Goal: Task Accomplishment & Management: Complete application form

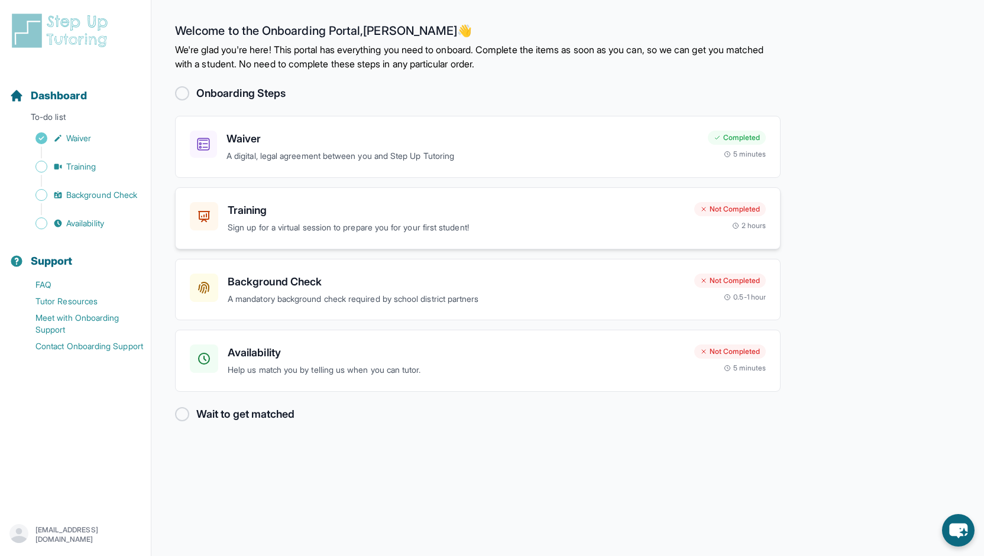
click at [627, 219] on div "Training Sign up for a virtual session to prepare you for your first student!" at bounding box center [456, 218] width 457 height 33
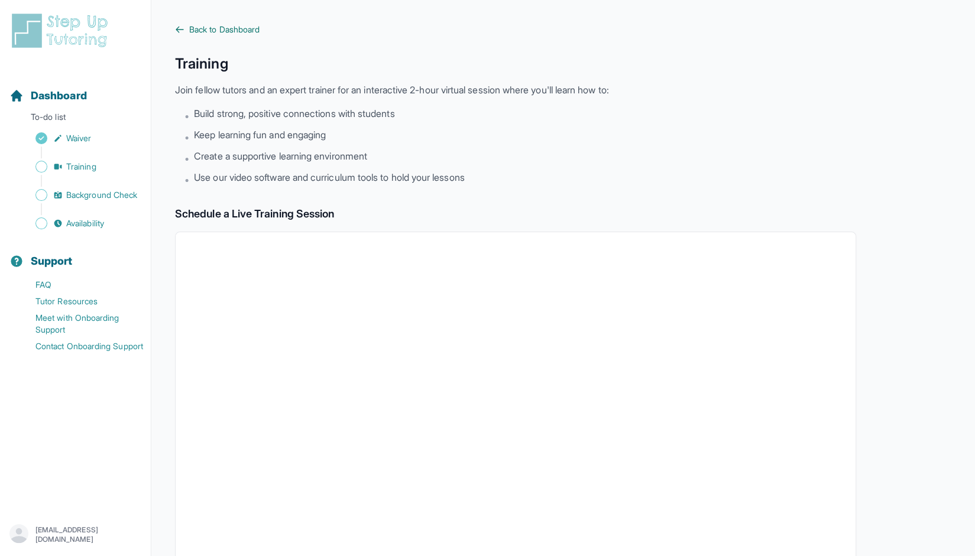
click at [181, 31] on icon at bounding box center [179, 29] width 9 height 9
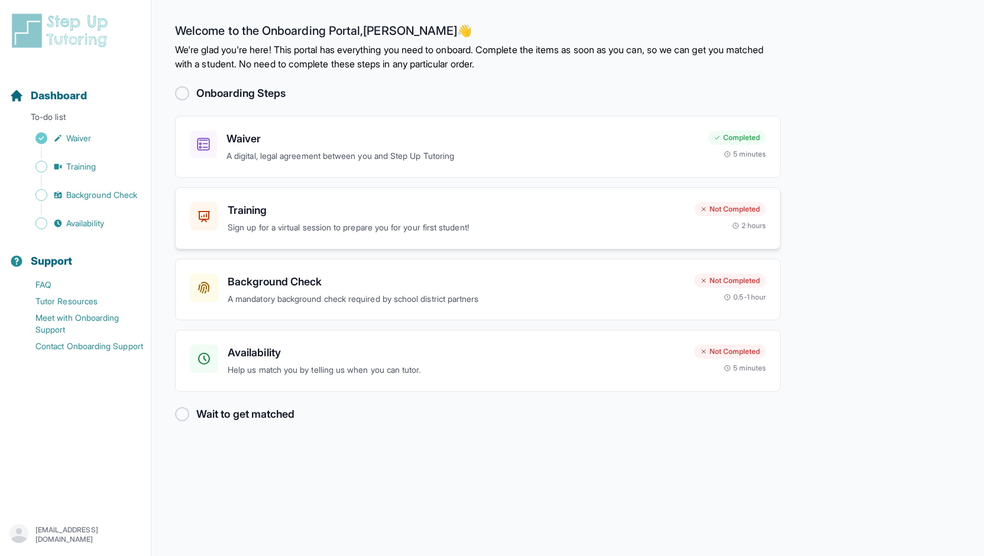
click at [429, 232] on p "Sign up for a virtual session to prepare you for your first student!" at bounding box center [456, 228] width 457 height 14
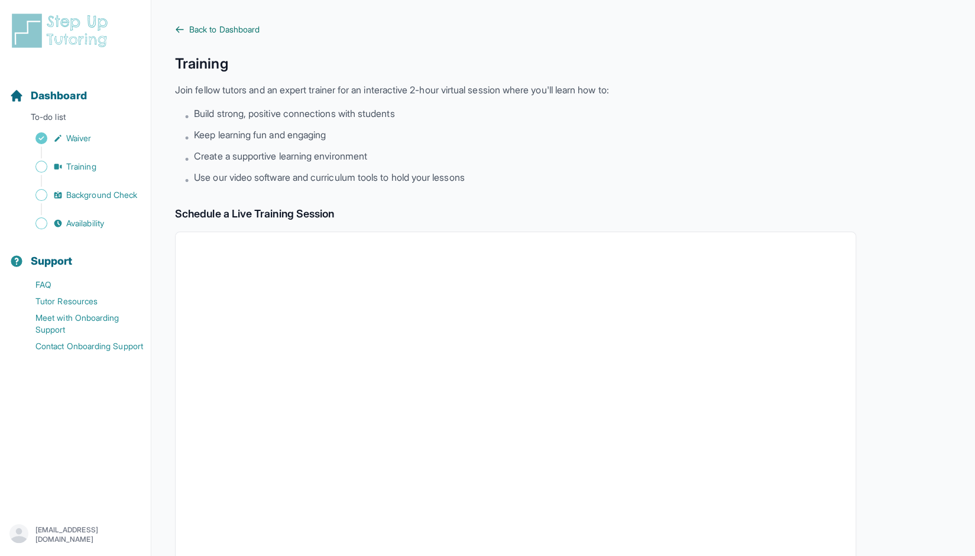
click at [178, 35] on link "Back to Dashboard" at bounding box center [515, 30] width 681 height 12
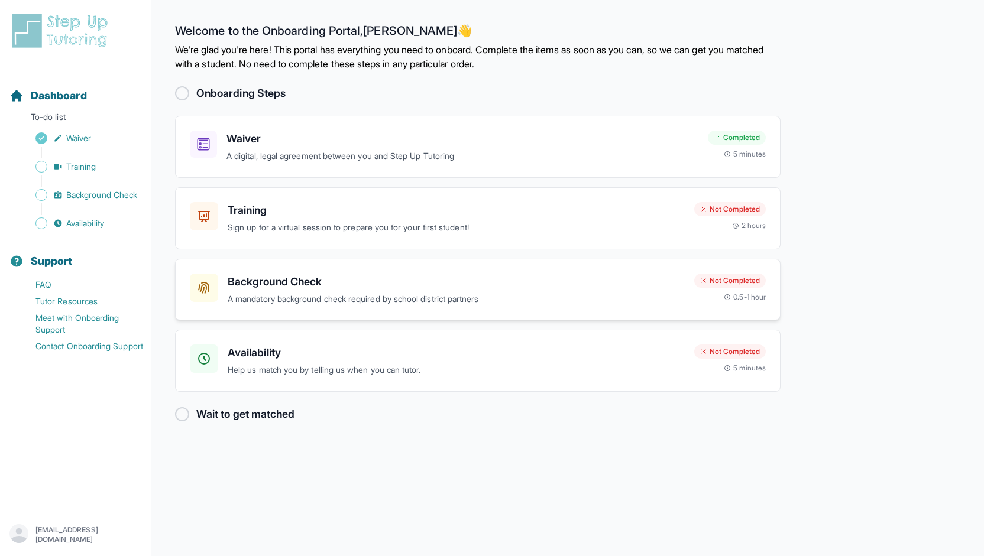
click at [372, 283] on h3 "Background Check" at bounding box center [456, 282] width 457 height 17
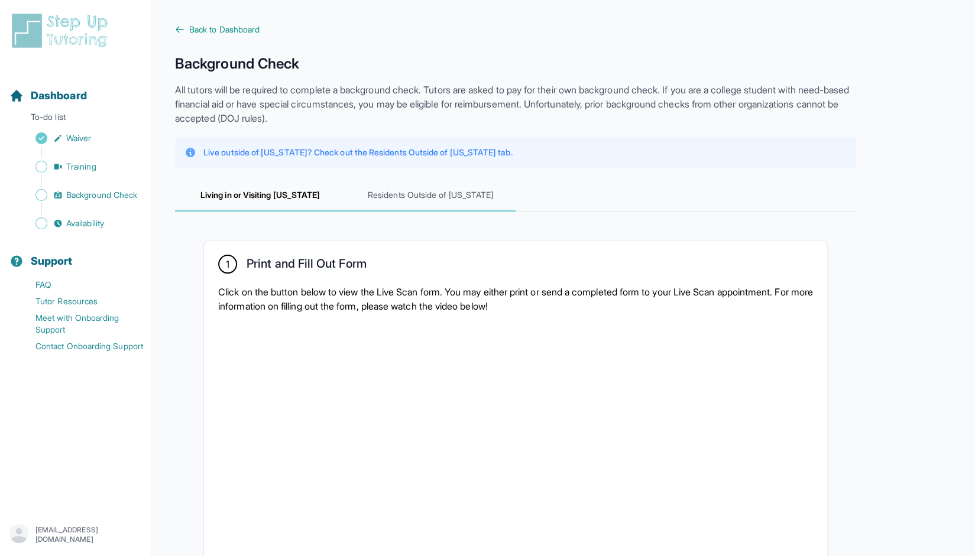
click at [420, 199] on span "Residents Outside of [US_STATE]" at bounding box center [430, 196] width 170 height 32
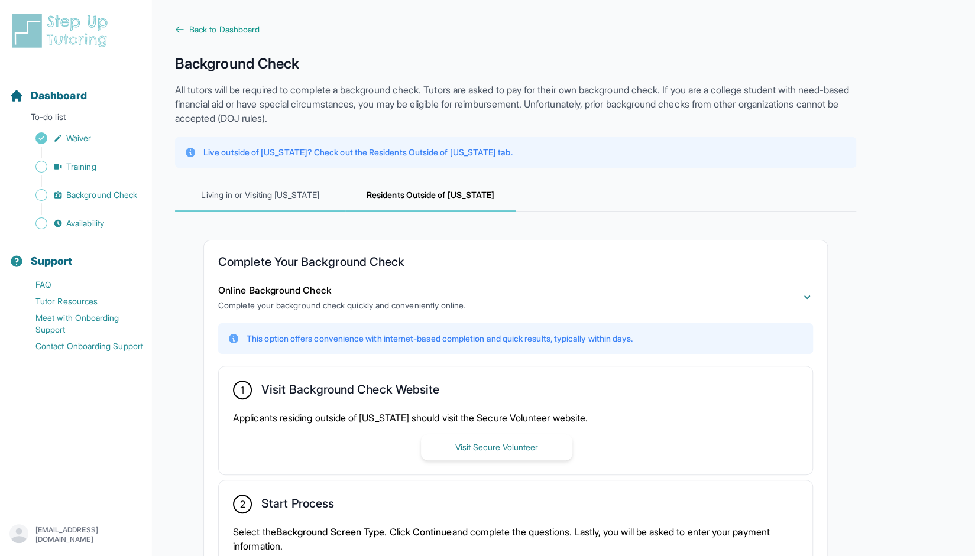
click at [267, 208] on span "Living in or Visiting [US_STATE]" at bounding box center [260, 196] width 170 height 32
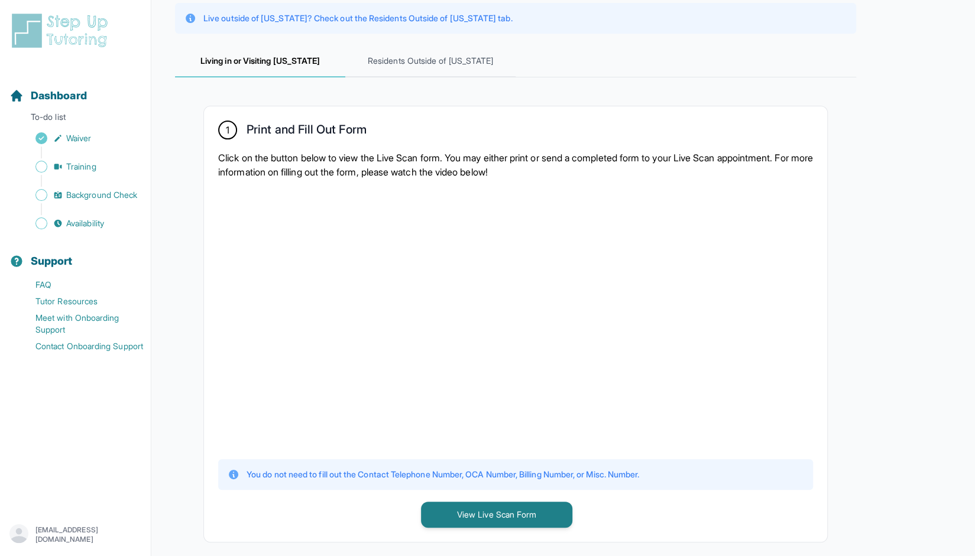
scroll to position [118, 0]
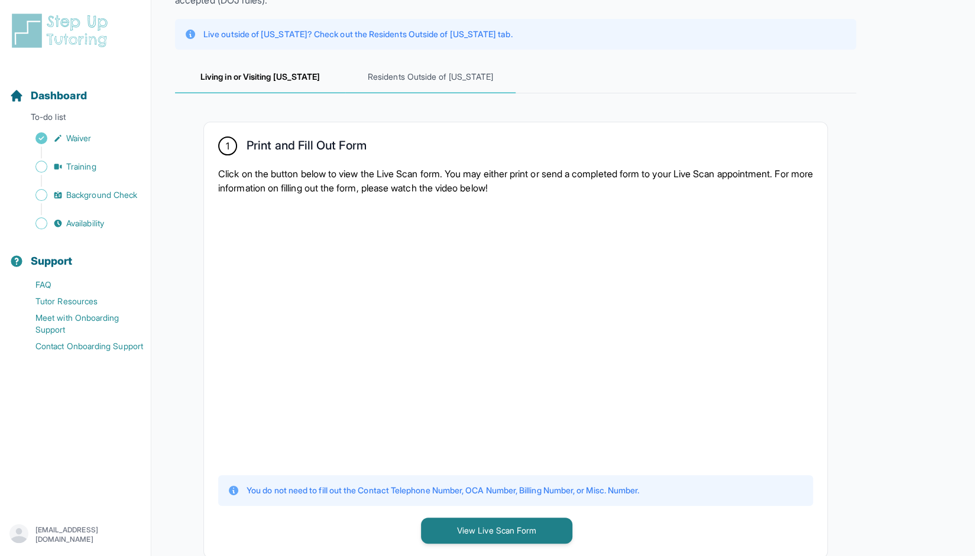
click at [462, 66] on span "Residents Outside of [US_STATE]" at bounding box center [430, 77] width 170 height 32
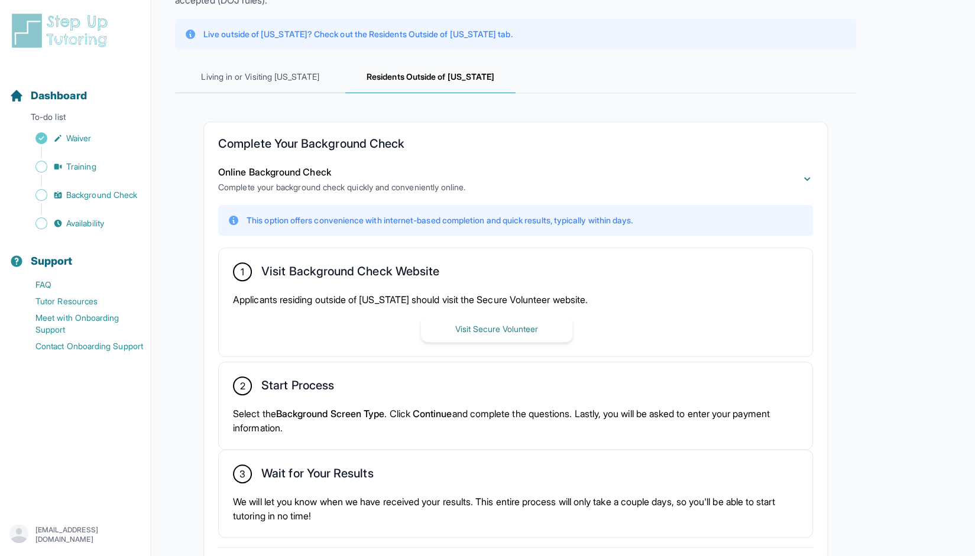
scroll to position [0, 0]
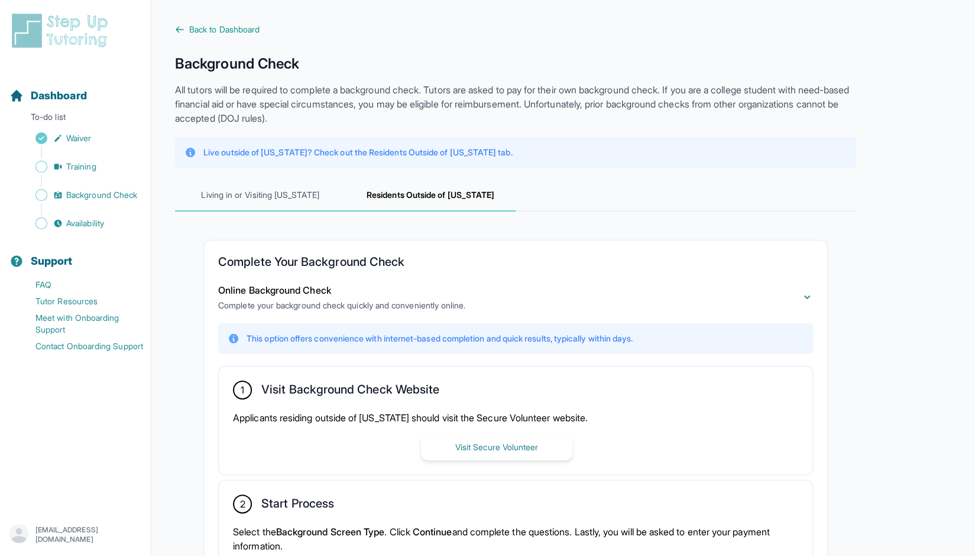
click at [265, 195] on span "Living in or Visiting [US_STATE]" at bounding box center [260, 196] width 170 height 32
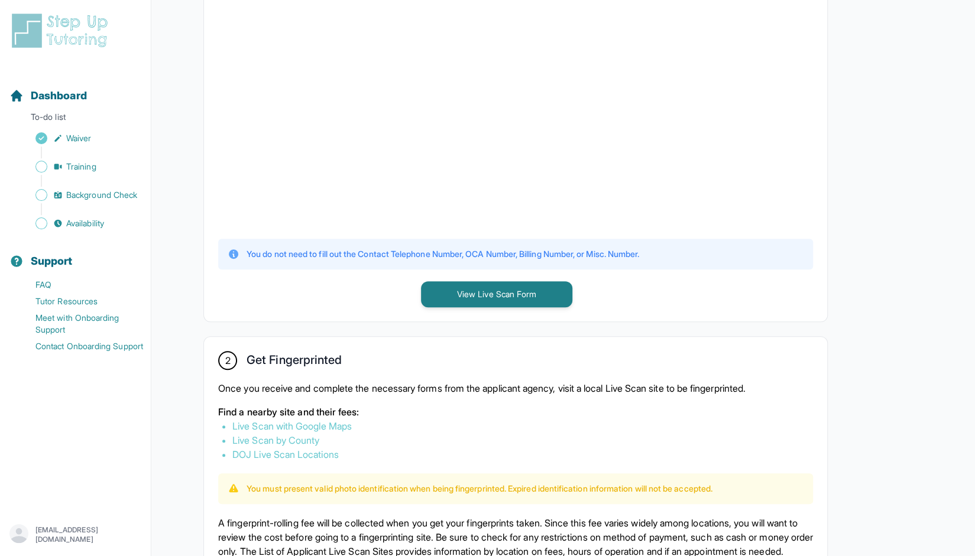
scroll to position [236, 0]
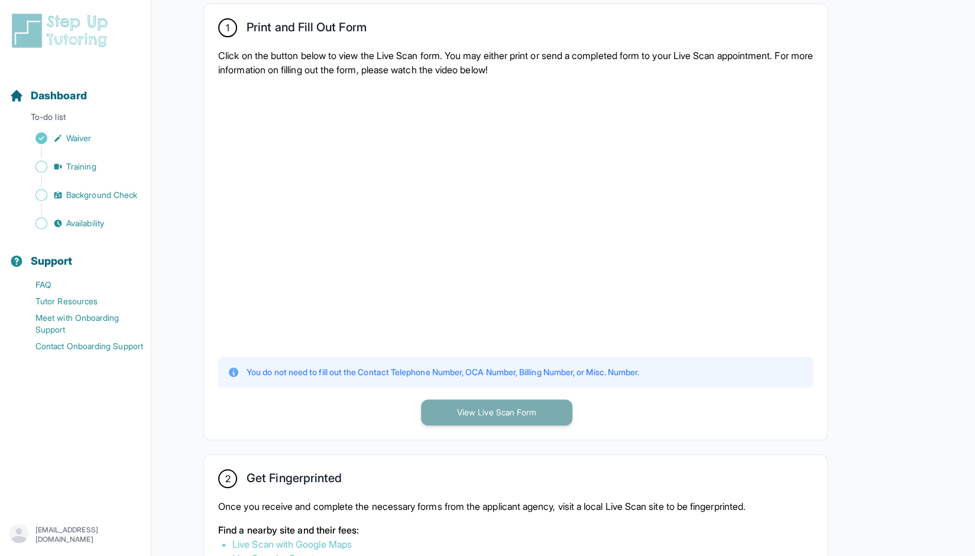
click at [486, 411] on button "View Live Scan Form" at bounding box center [496, 413] width 151 height 26
click at [501, 410] on button "View Live Scan Form" at bounding box center [496, 413] width 151 height 26
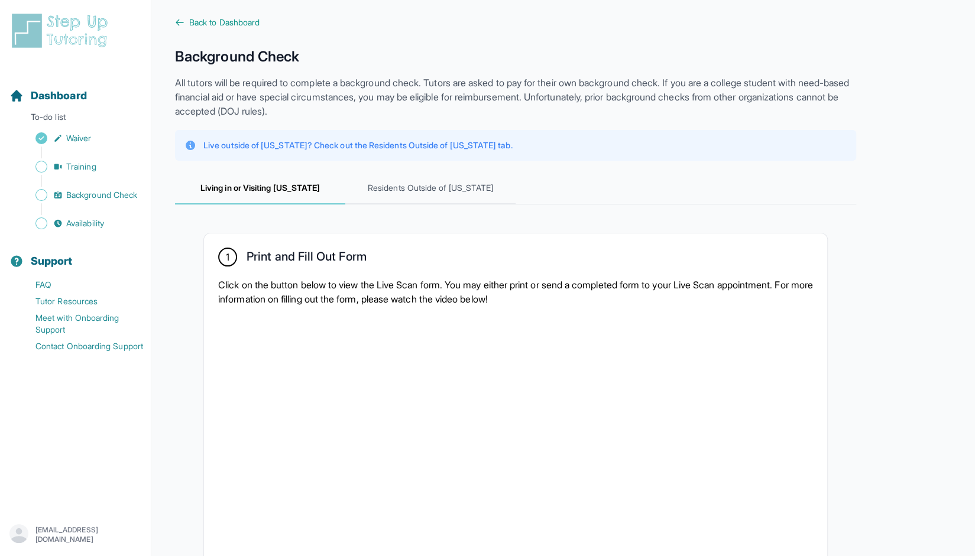
scroll to position [0, 0]
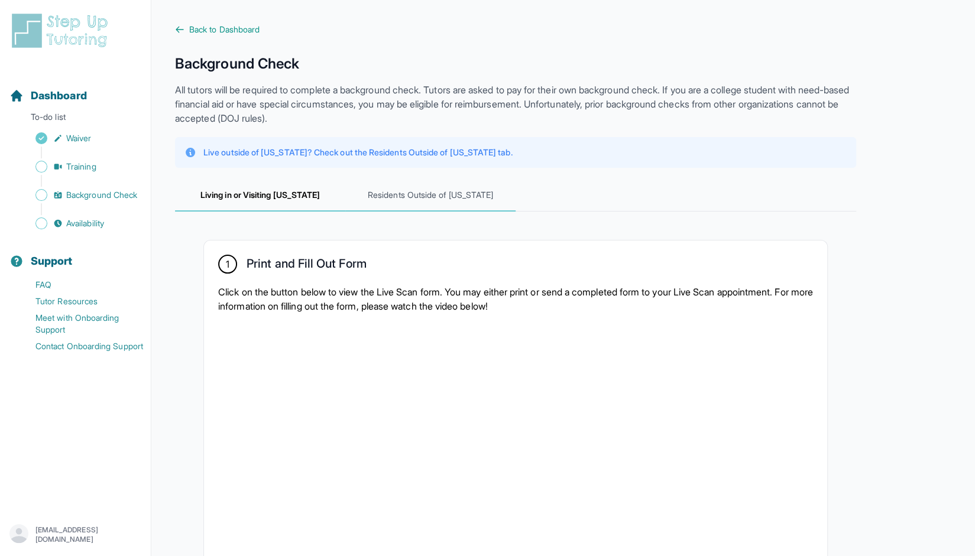
click at [406, 191] on span "Residents Outside of [US_STATE]" at bounding box center [430, 196] width 170 height 32
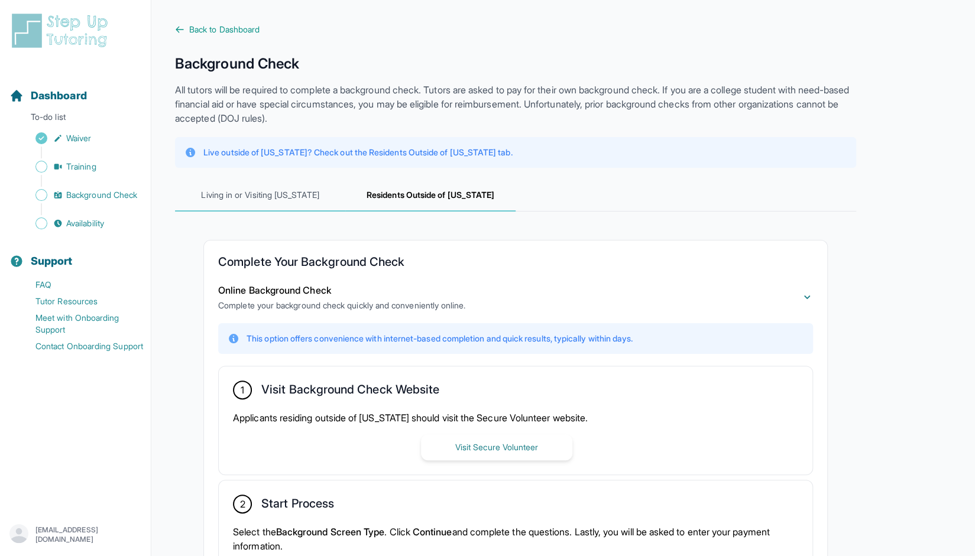
click at [241, 209] on span "Living in or Visiting [US_STATE]" at bounding box center [260, 196] width 170 height 32
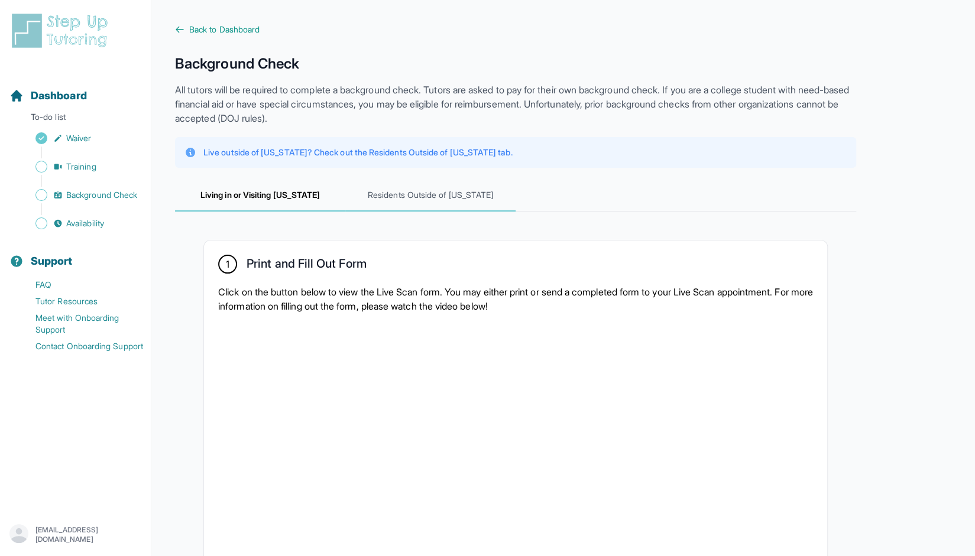
click at [424, 192] on span "Residents Outside of [US_STATE]" at bounding box center [430, 196] width 170 height 32
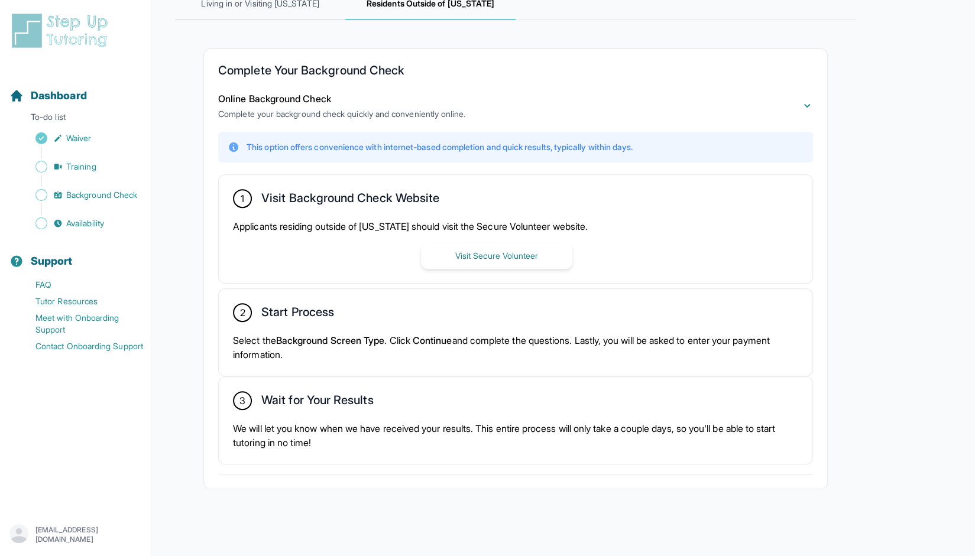
scroll to position [132, 0]
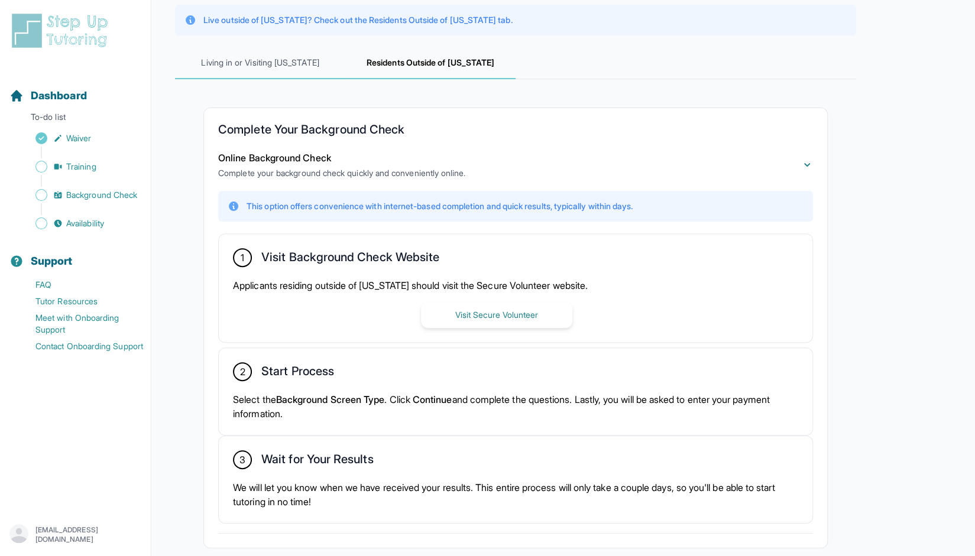
click at [280, 70] on span "Living in or Visiting [US_STATE]" at bounding box center [260, 63] width 170 height 32
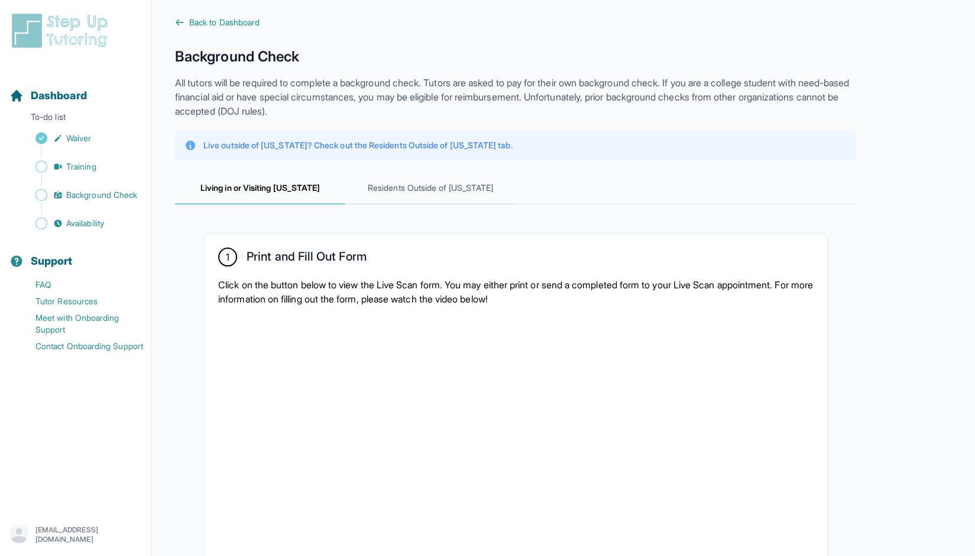
scroll to position [0, 0]
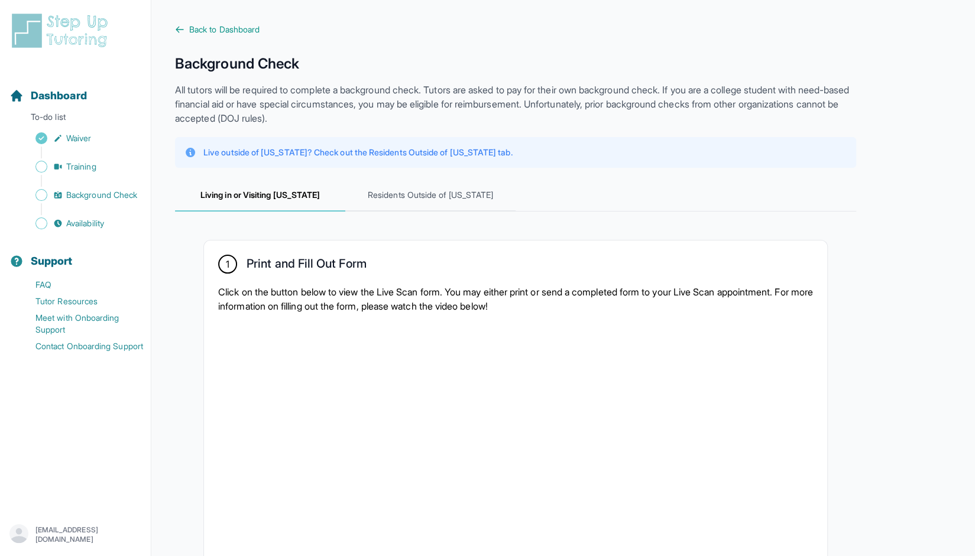
click at [61, 48] on img at bounding box center [61, 31] width 105 height 38
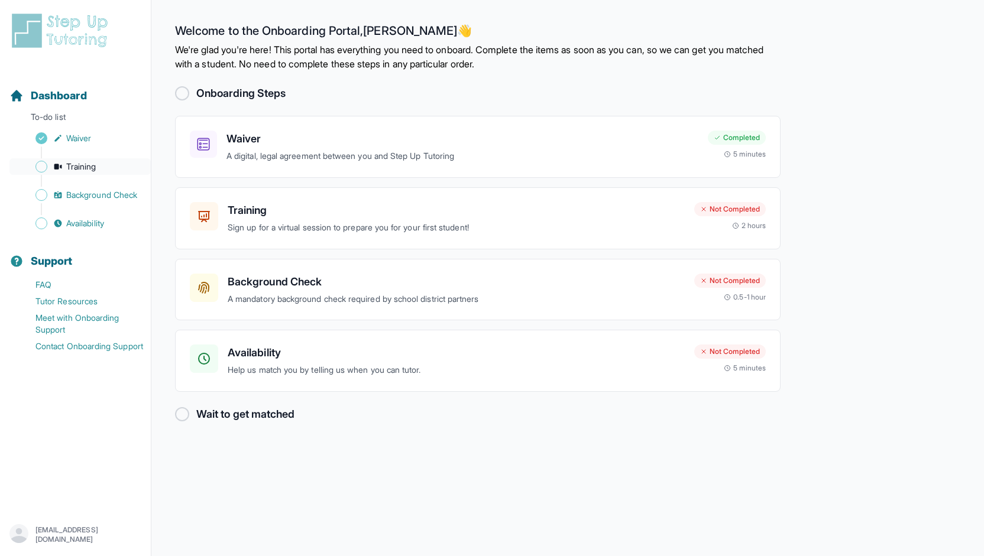
click at [64, 162] on link "Training" at bounding box center [79, 166] width 141 height 17
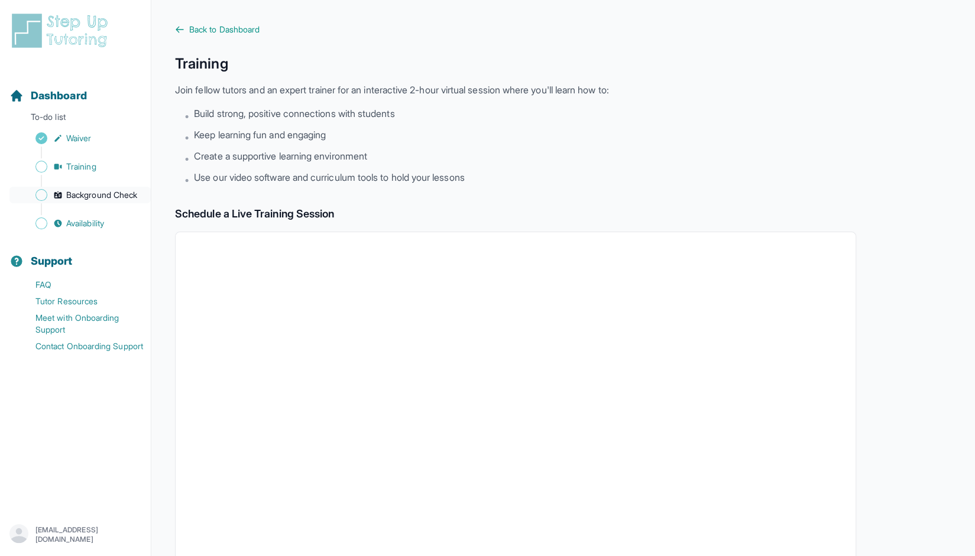
click at [58, 192] on icon "Sidebar" at bounding box center [58, 195] width 8 height 7
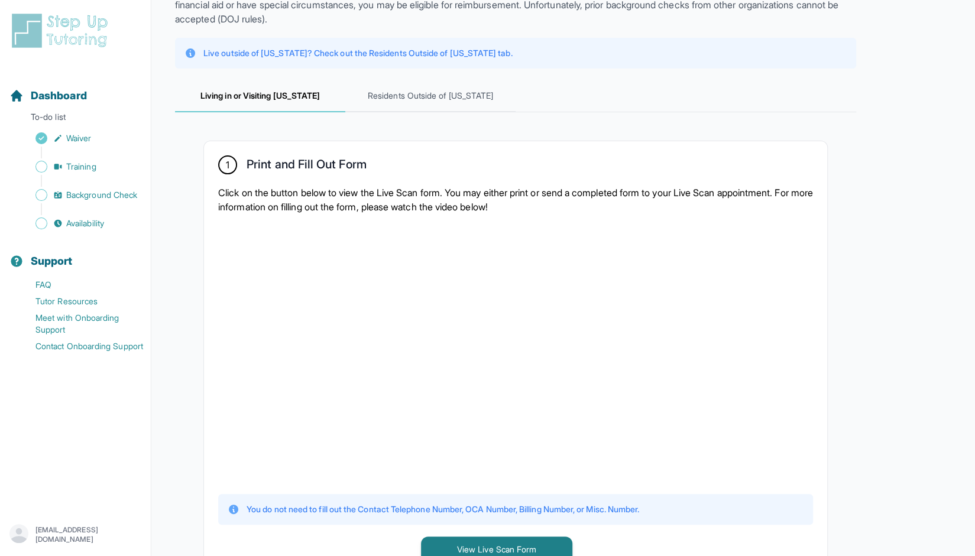
scroll to position [59, 0]
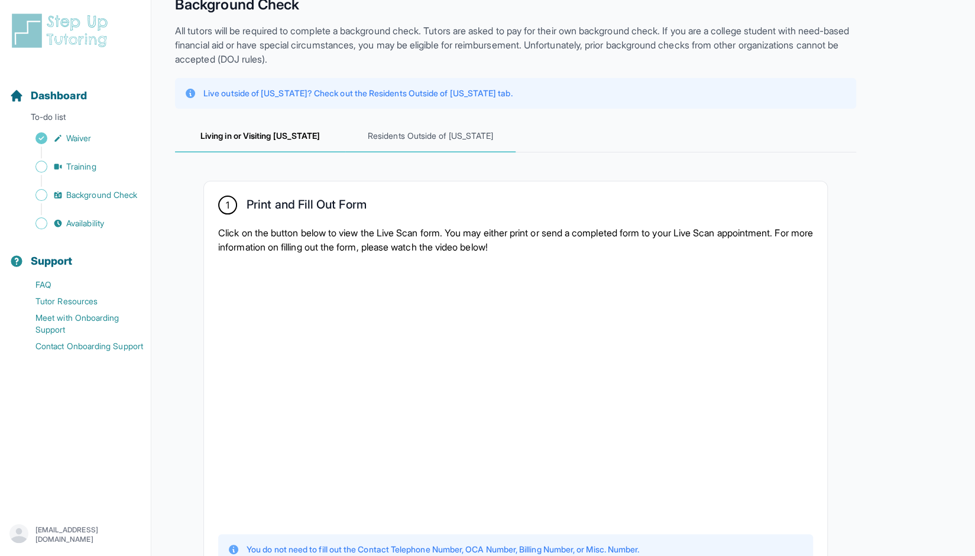
click at [403, 138] on span "Residents Outside of [US_STATE]" at bounding box center [430, 137] width 170 height 32
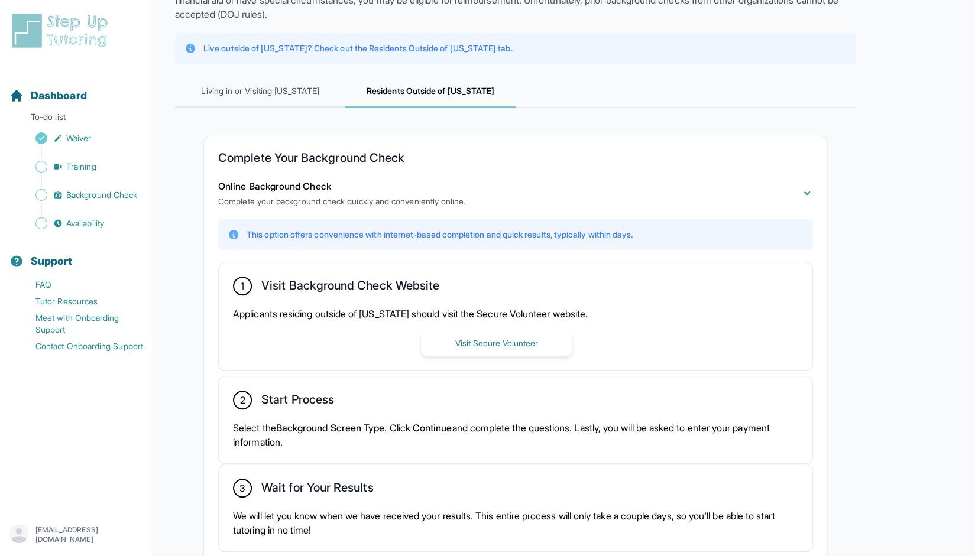
scroll to position [192, 0]
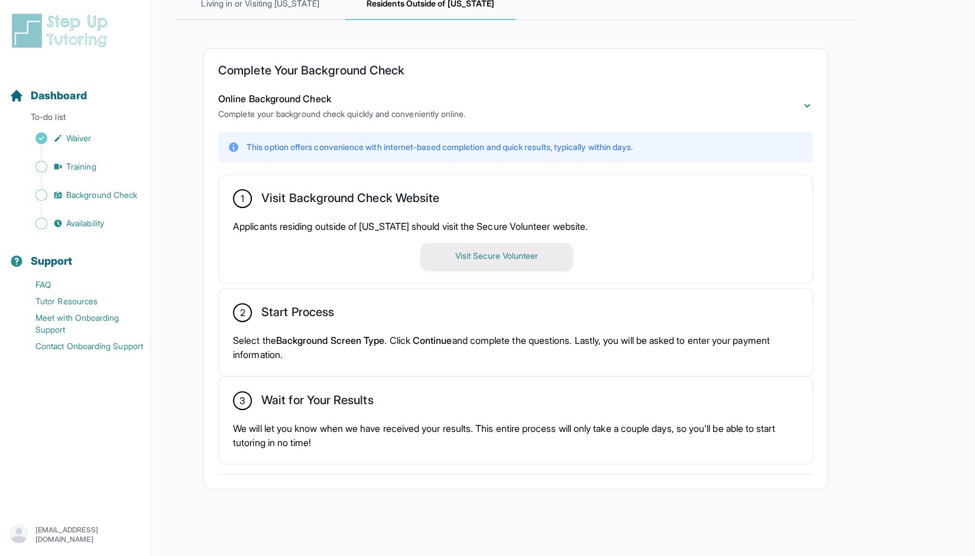
click at [539, 259] on button "Visit Secure Volunteer" at bounding box center [496, 256] width 151 height 26
click at [218, 5] on span "Living in or Visiting [US_STATE]" at bounding box center [260, 4] width 170 height 32
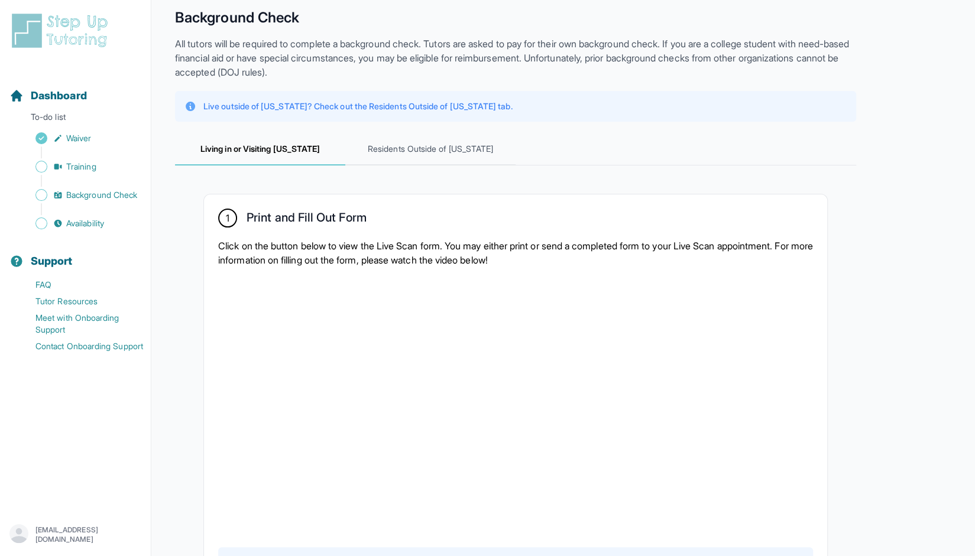
scroll to position [0, 0]
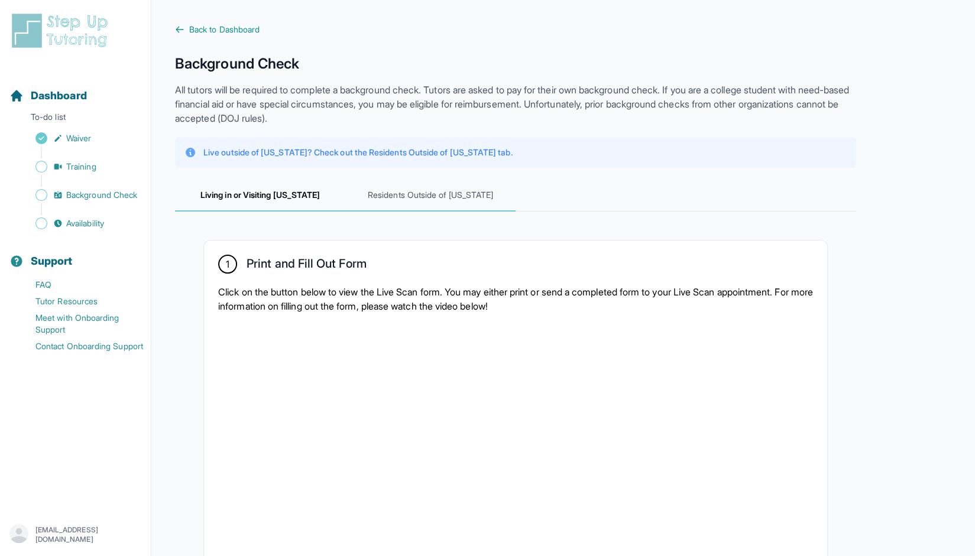
click at [418, 187] on span "Residents Outside of [US_STATE]" at bounding box center [430, 196] width 170 height 32
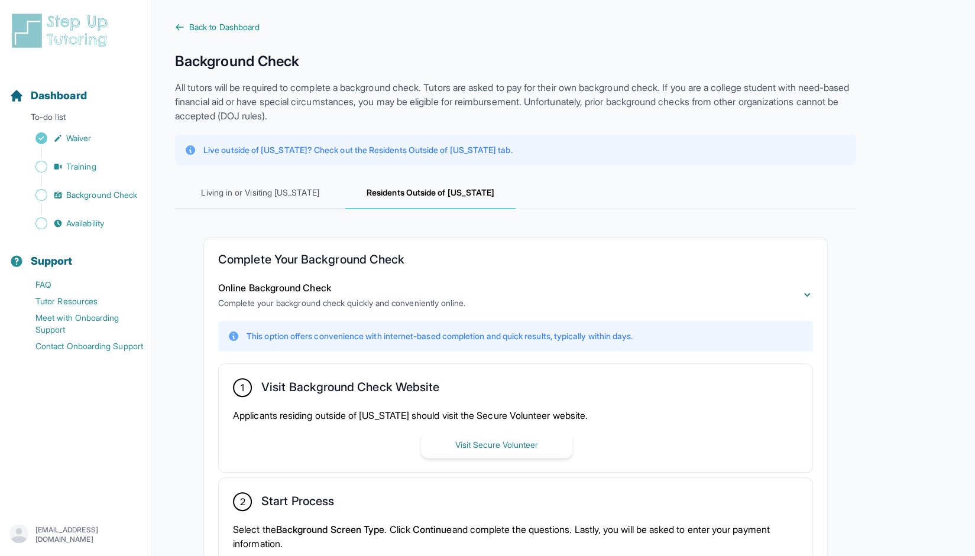
scroll to position [192, 0]
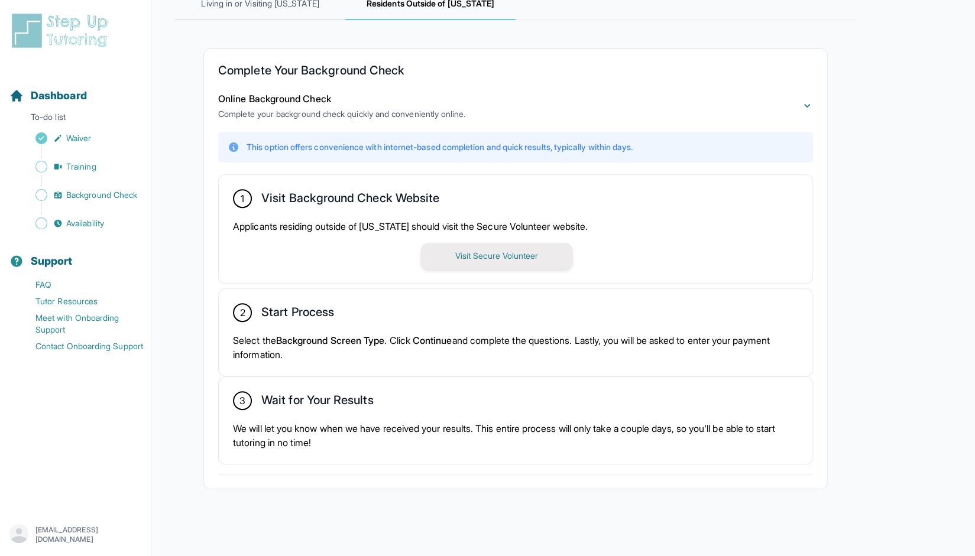
click at [475, 255] on button "Visit Secure Volunteer" at bounding box center [496, 256] width 151 height 26
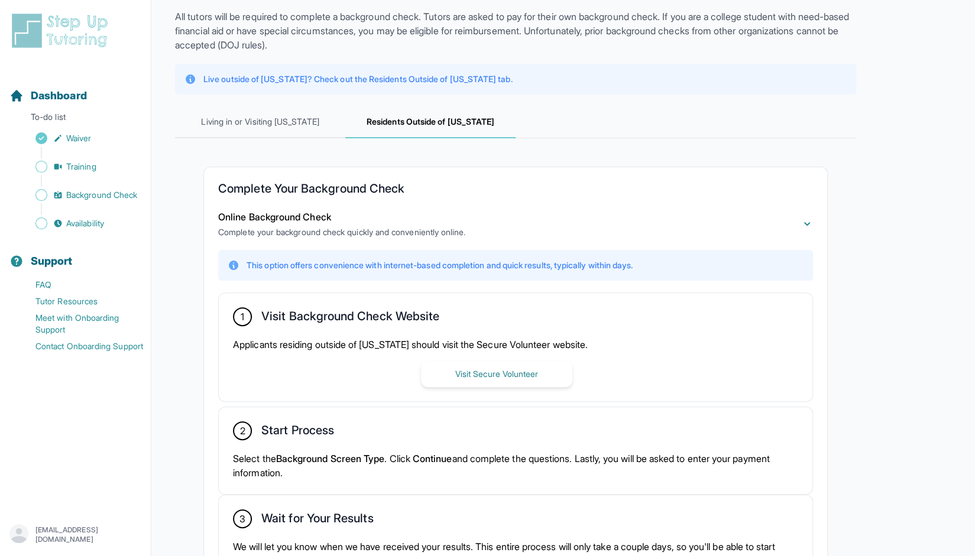
scroll to position [14, 0]
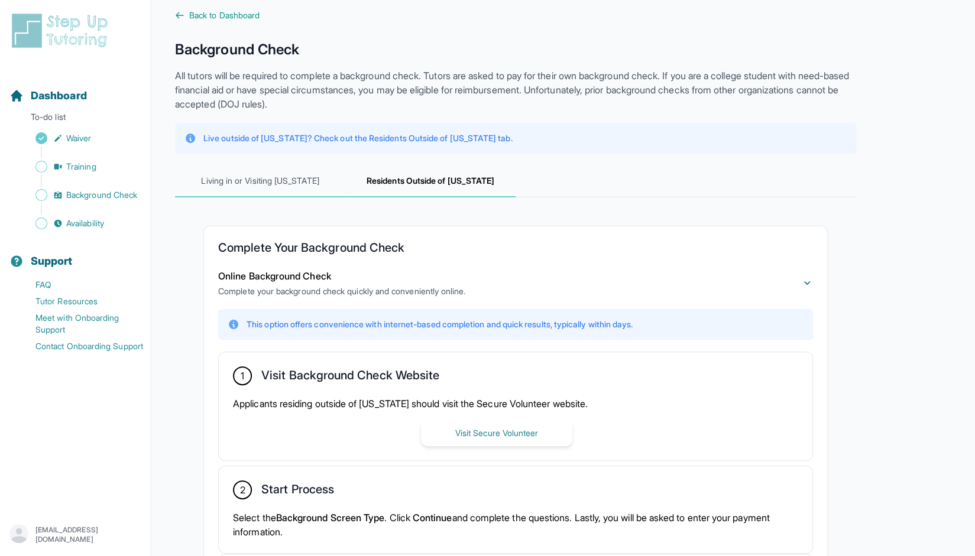
click at [276, 178] on span "Living in or Visiting [US_STATE]" at bounding box center [260, 182] width 170 height 32
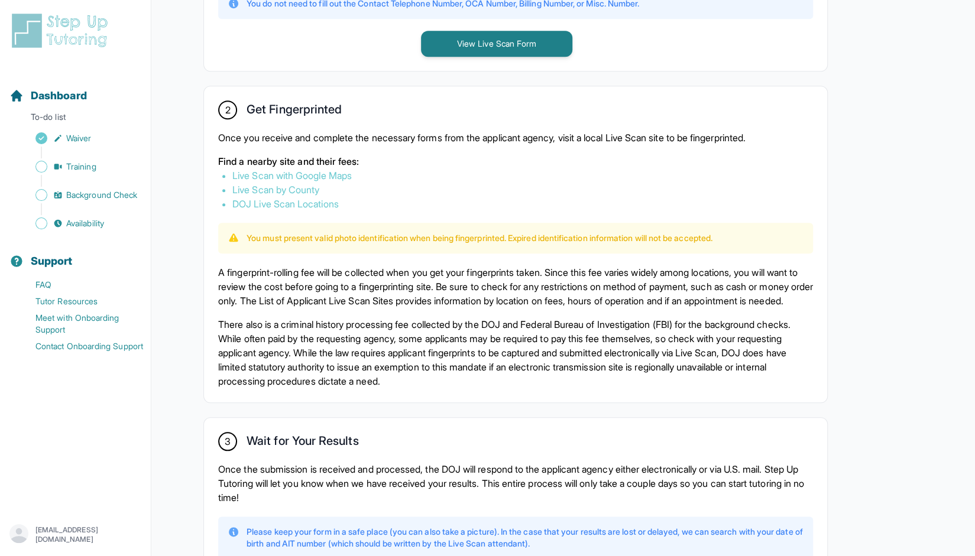
scroll to position [546, 0]
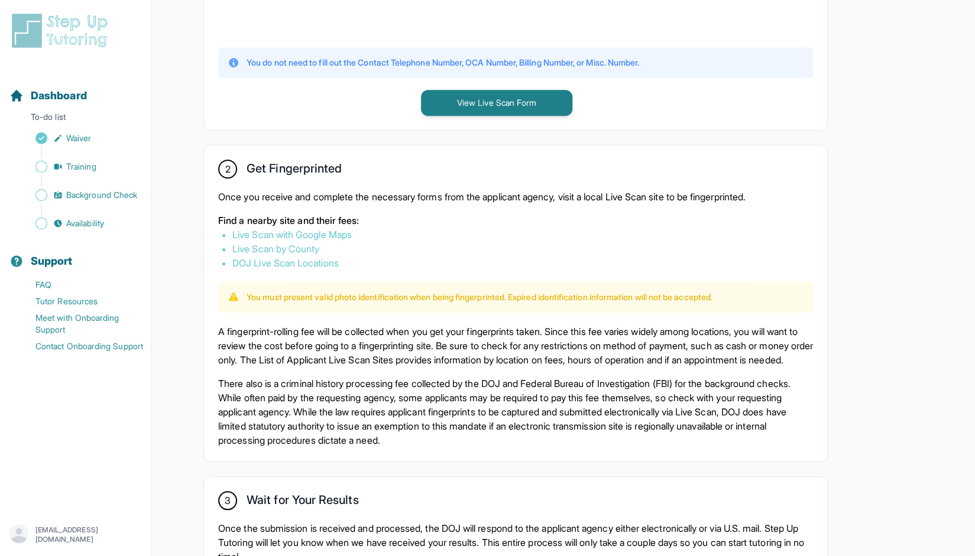
click at [281, 231] on link "Live Scan with Google Maps" at bounding box center [291, 235] width 119 height 12
click at [276, 260] on link "DOJ Live Scan Locations" at bounding box center [285, 263] width 106 height 12
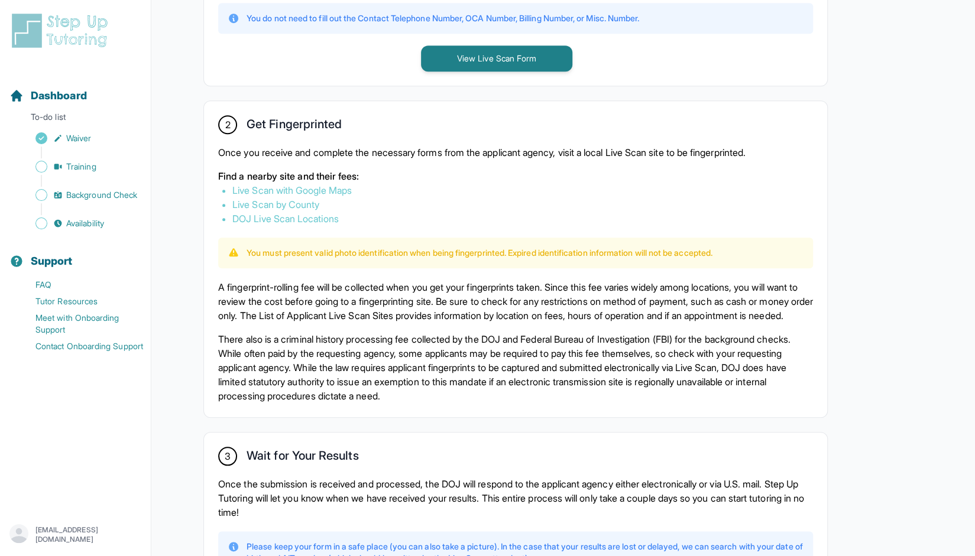
scroll to position [605, 0]
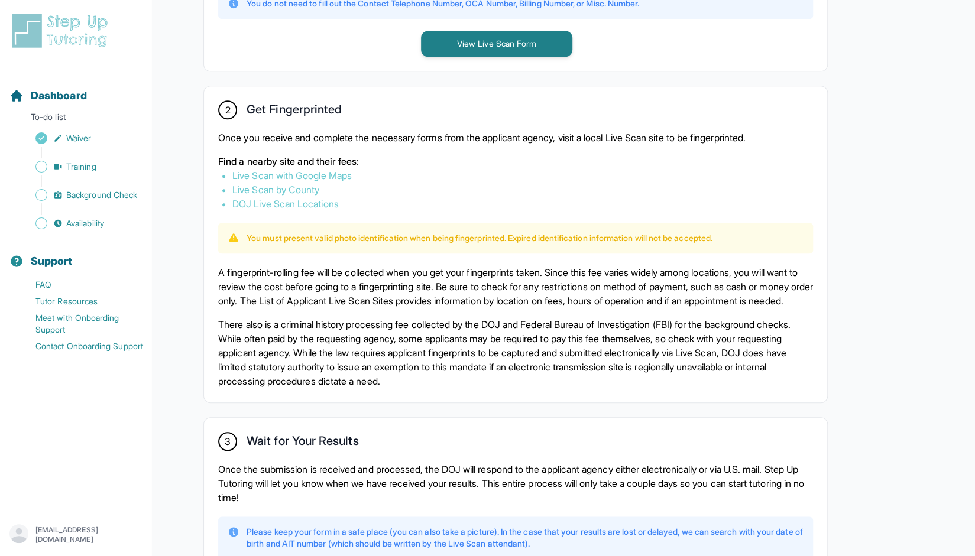
click at [303, 186] on link "Live Scan by County" at bounding box center [275, 190] width 87 height 12
click at [267, 176] on link "Live Scan with Google Maps" at bounding box center [291, 176] width 119 height 12
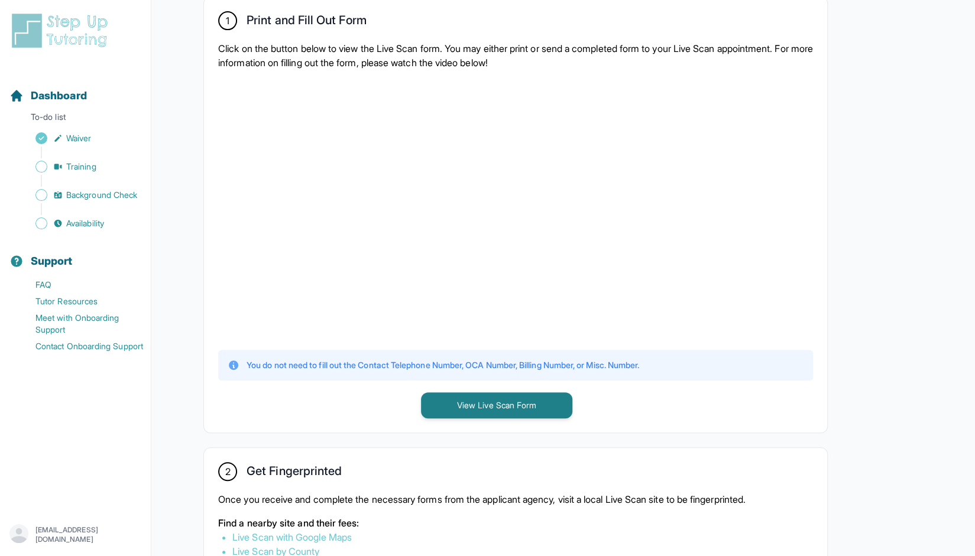
scroll to position [0, 0]
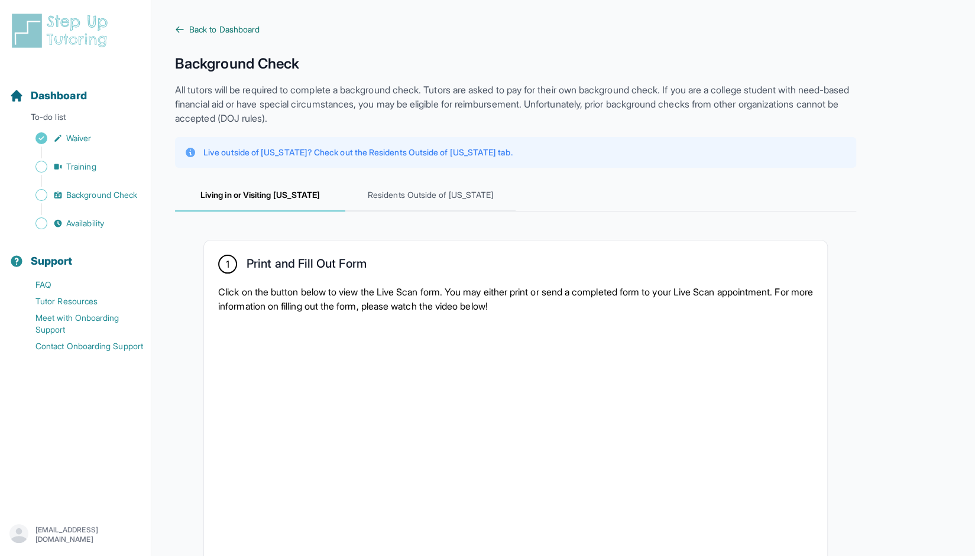
click at [185, 33] on link "Back to Dashboard" at bounding box center [515, 30] width 681 height 12
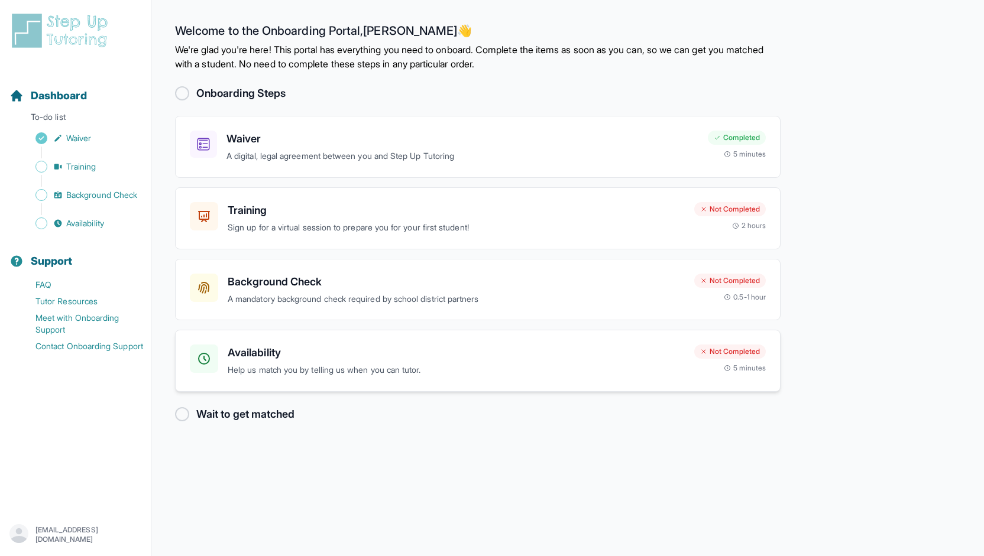
click at [387, 353] on h3 "Availability" at bounding box center [456, 353] width 457 height 17
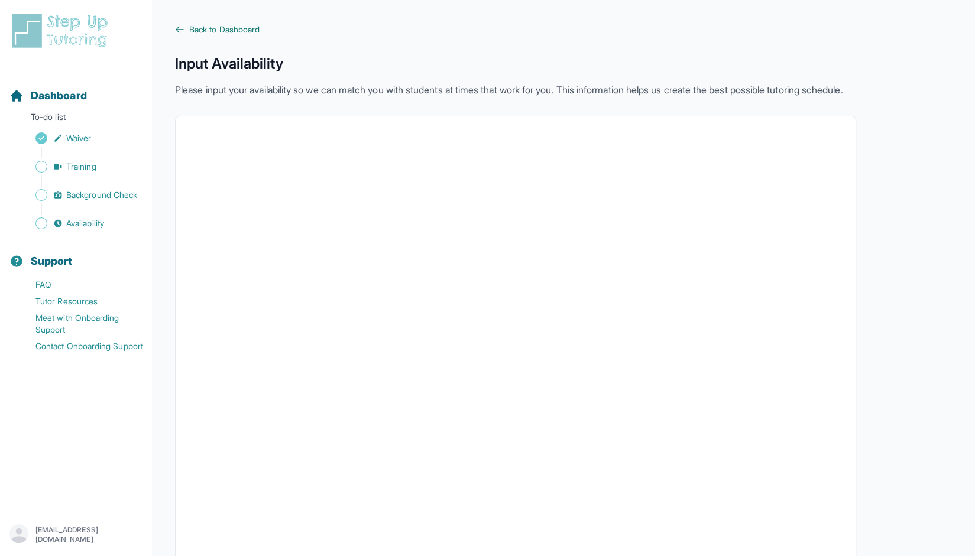
click at [184, 33] on link "Back to Dashboard" at bounding box center [515, 30] width 681 height 12
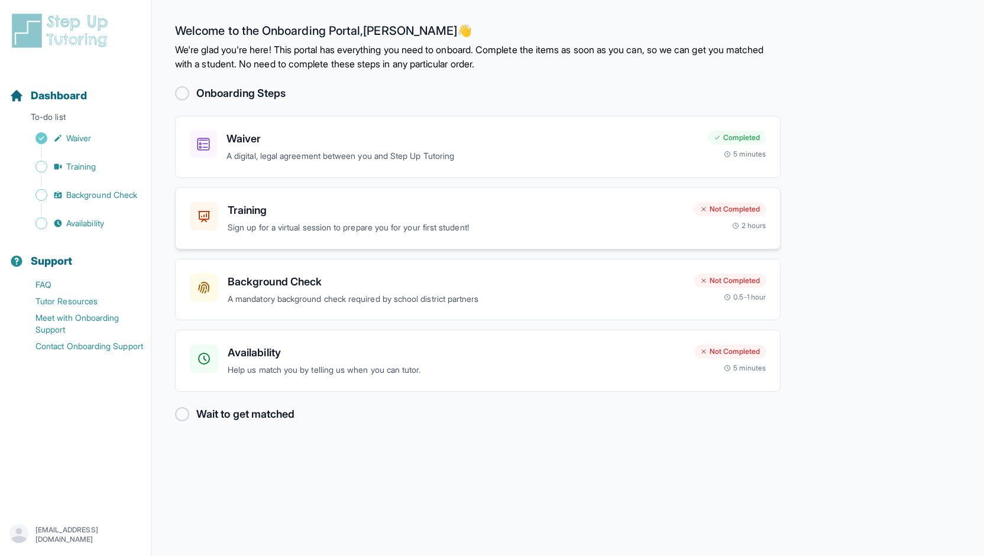
click at [293, 221] on p "Sign up for a virtual session to prepare you for your first student!" at bounding box center [456, 228] width 457 height 14
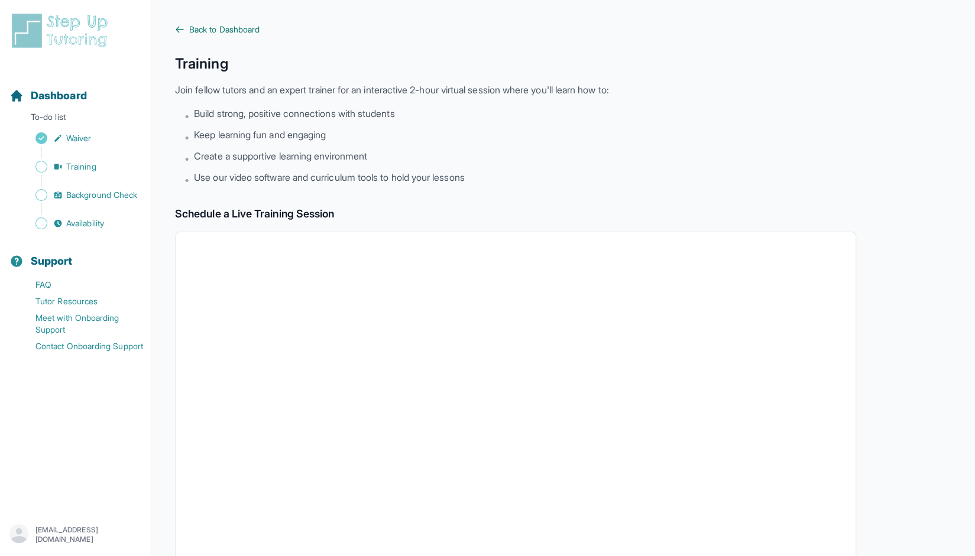
click at [205, 30] on span "Back to Dashboard" at bounding box center [224, 30] width 70 height 12
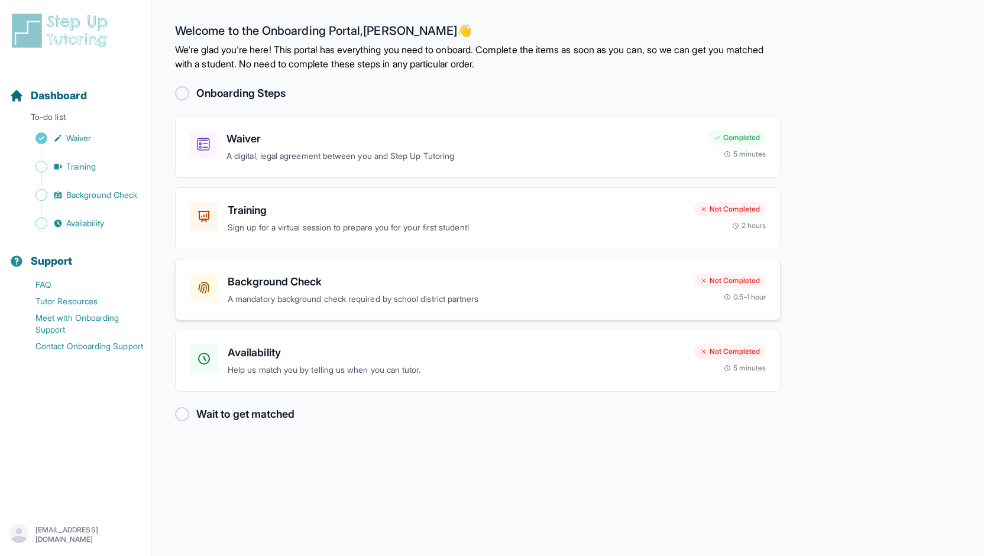
click at [275, 289] on div "Background Check A mandatory background check required by school district partn…" at bounding box center [456, 290] width 457 height 33
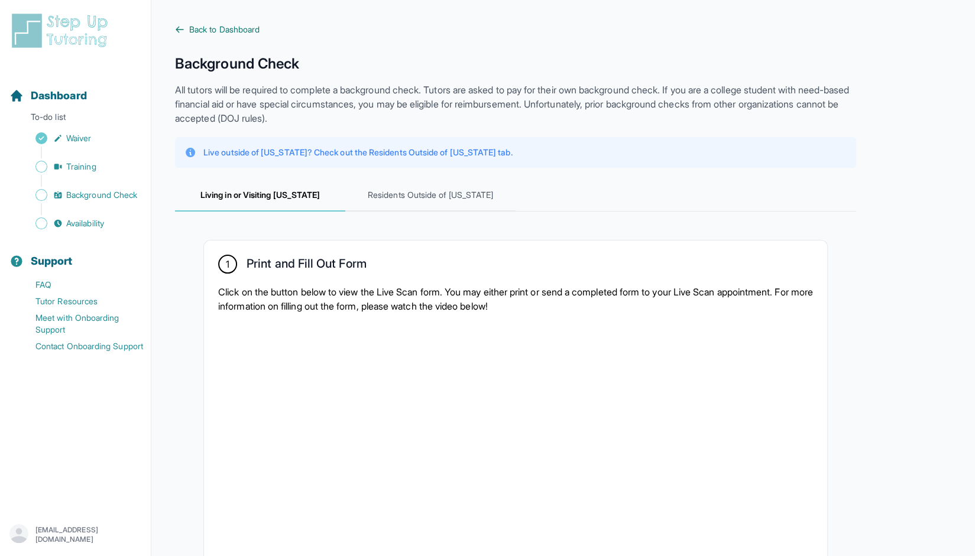
click at [216, 31] on span "Back to Dashboard" at bounding box center [224, 30] width 70 height 12
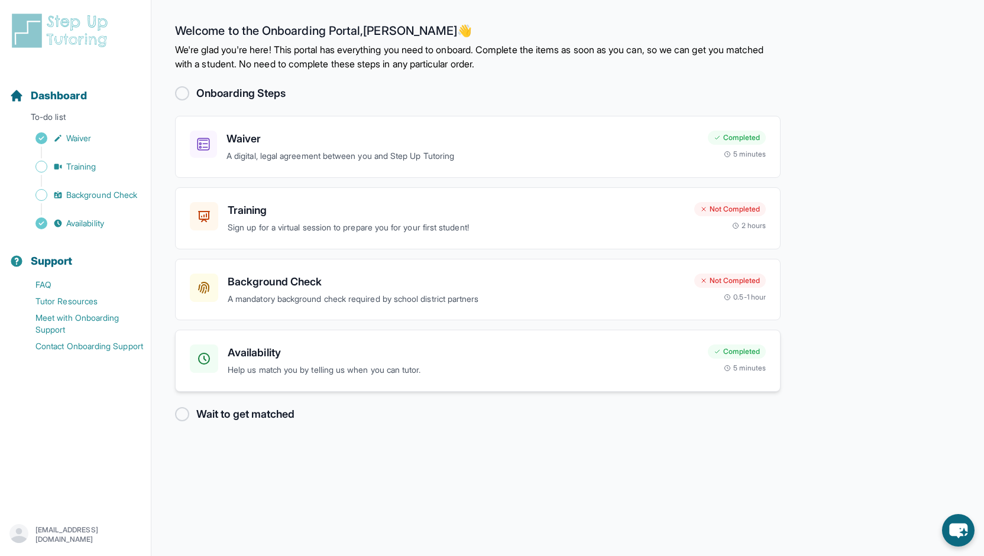
click at [571, 355] on h3 "Availability" at bounding box center [463, 353] width 471 height 17
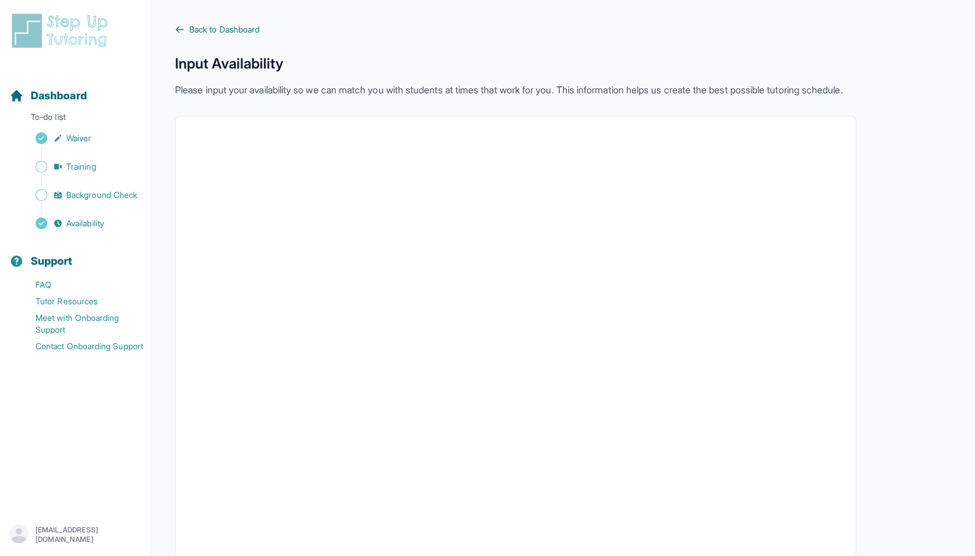
click at [257, 34] on span "Back to Dashboard" at bounding box center [224, 30] width 70 height 12
